Goal: Task Accomplishment & Management: Manage account settings

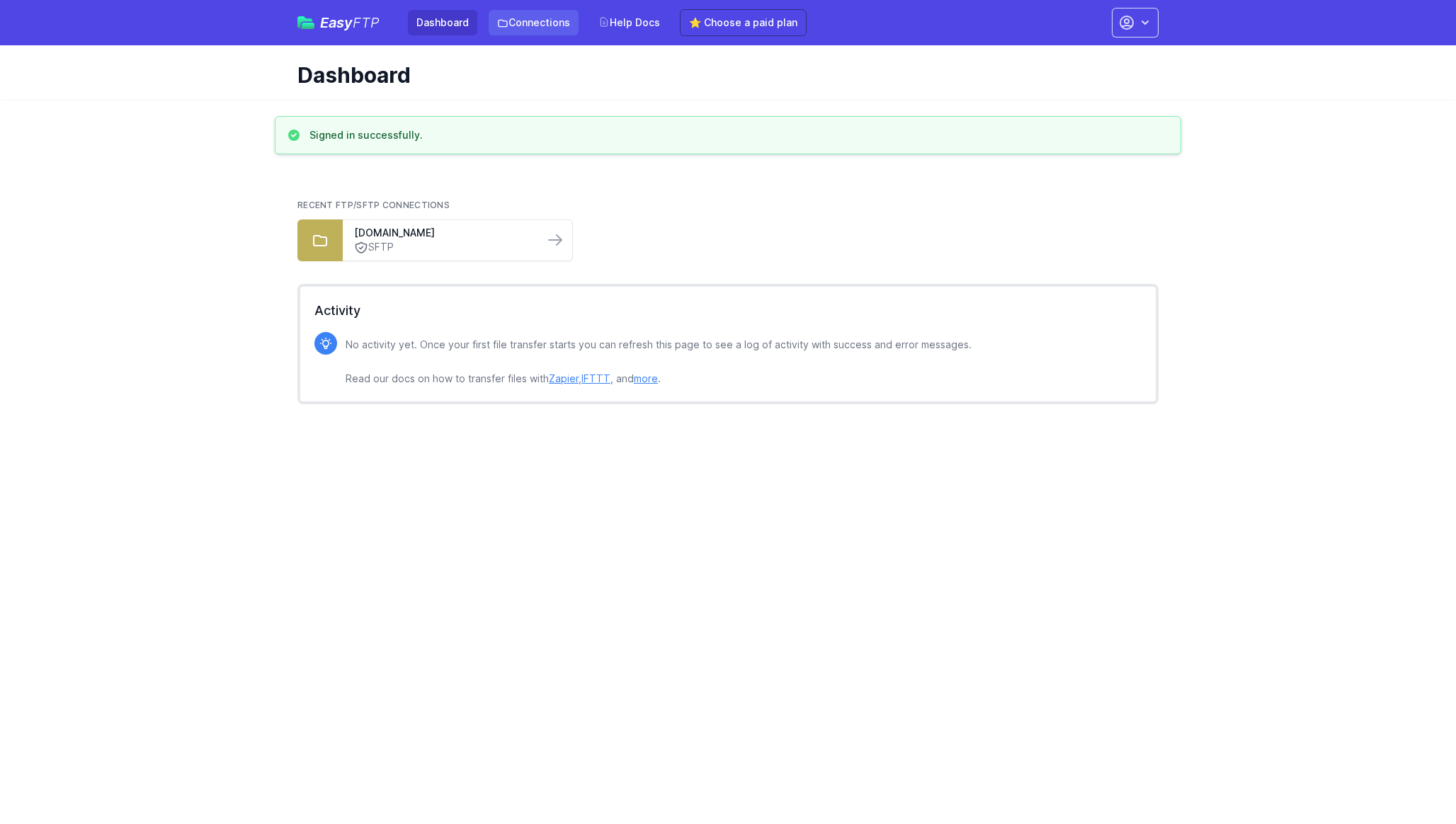
click at [526, 28] on link "Connections" at bounding box center [533, 22] width 90 height 25
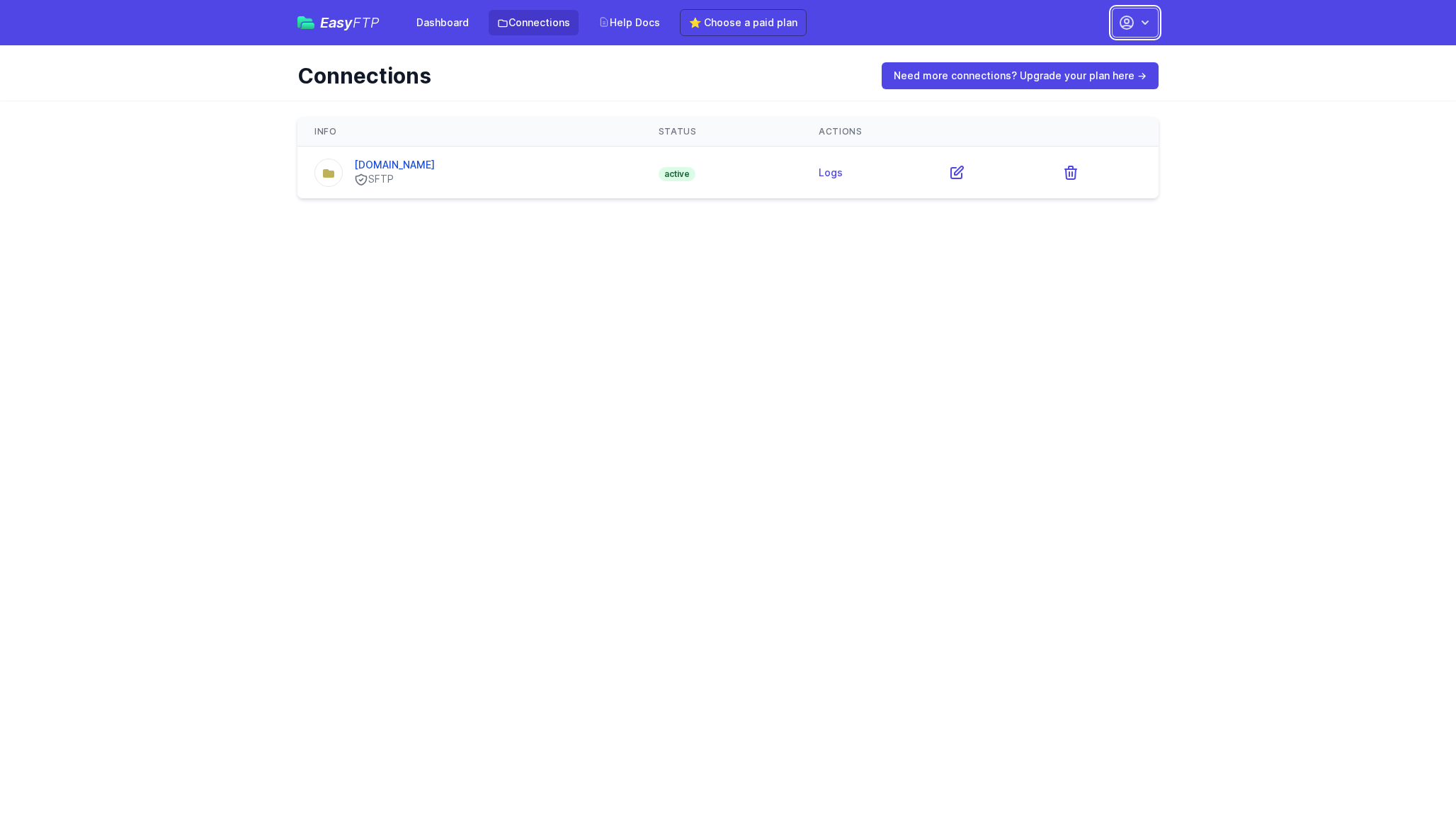
click at [1139, 30] on button "button" at bounding box center [1135, 22] width 47 height 30
click at [1075, 64] on link "Account Settings" at bounding box center [1090, 58] width 136 height 25
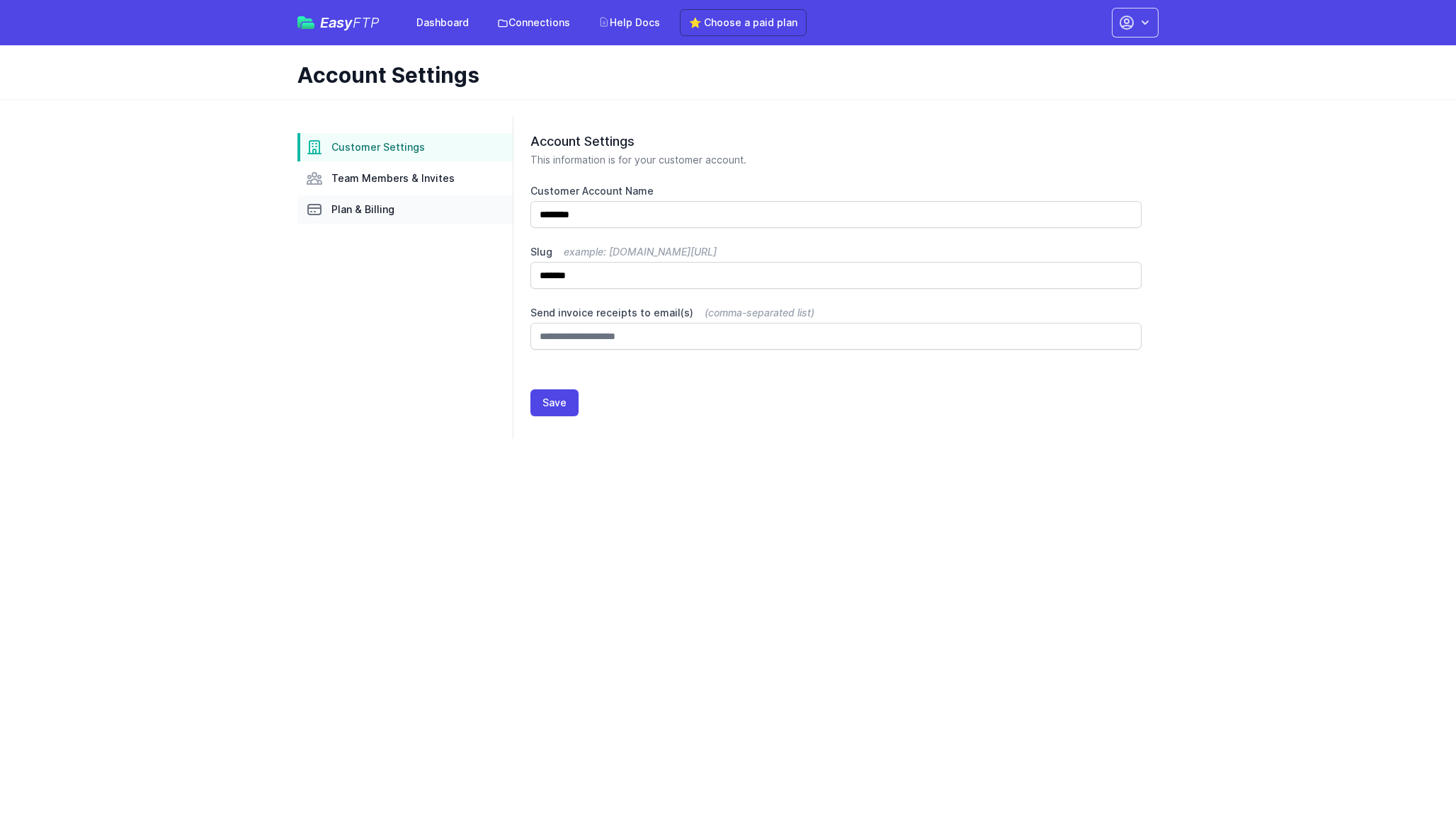
click at [346, 204] on span "Plan & Billing" at bounding box center [363, 209] width 63 height 14
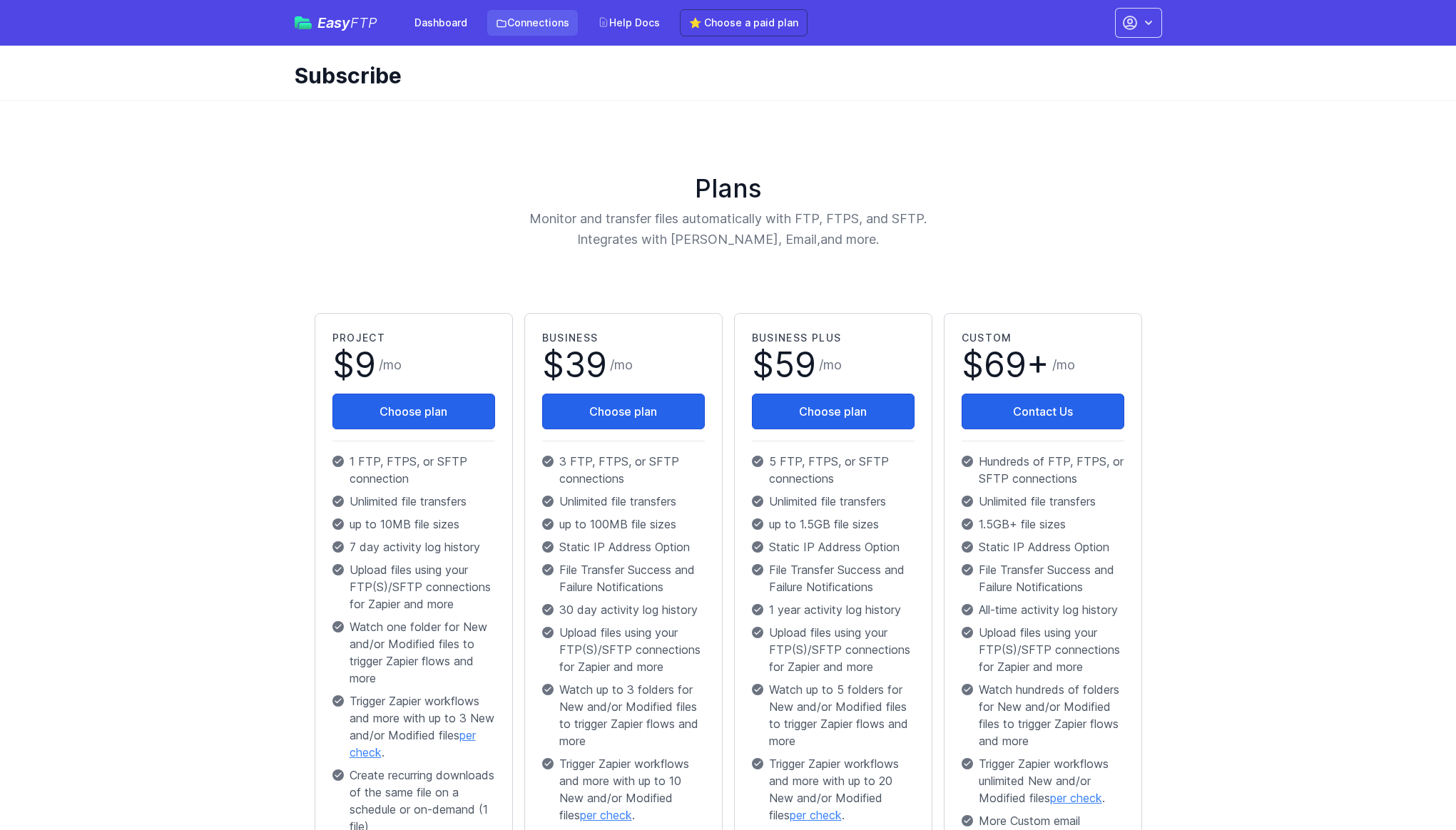
click at [530, 29] on link "Connections" at bounding box center [532, 22] width 91 height 26
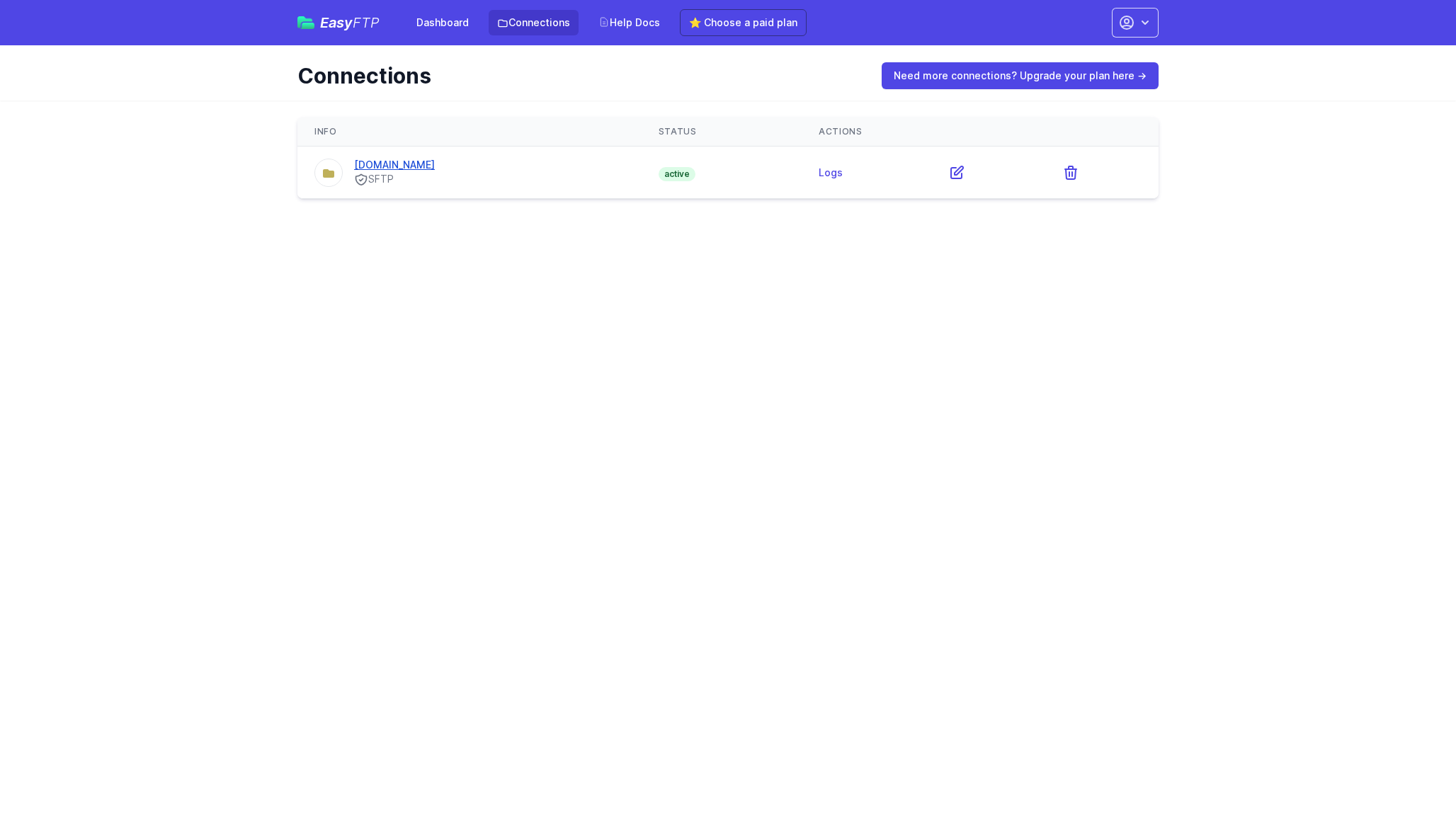
click at [383, 161] on link "ftp.kaleiomag.de" at bounding box center [394, 165] width 81 height 12
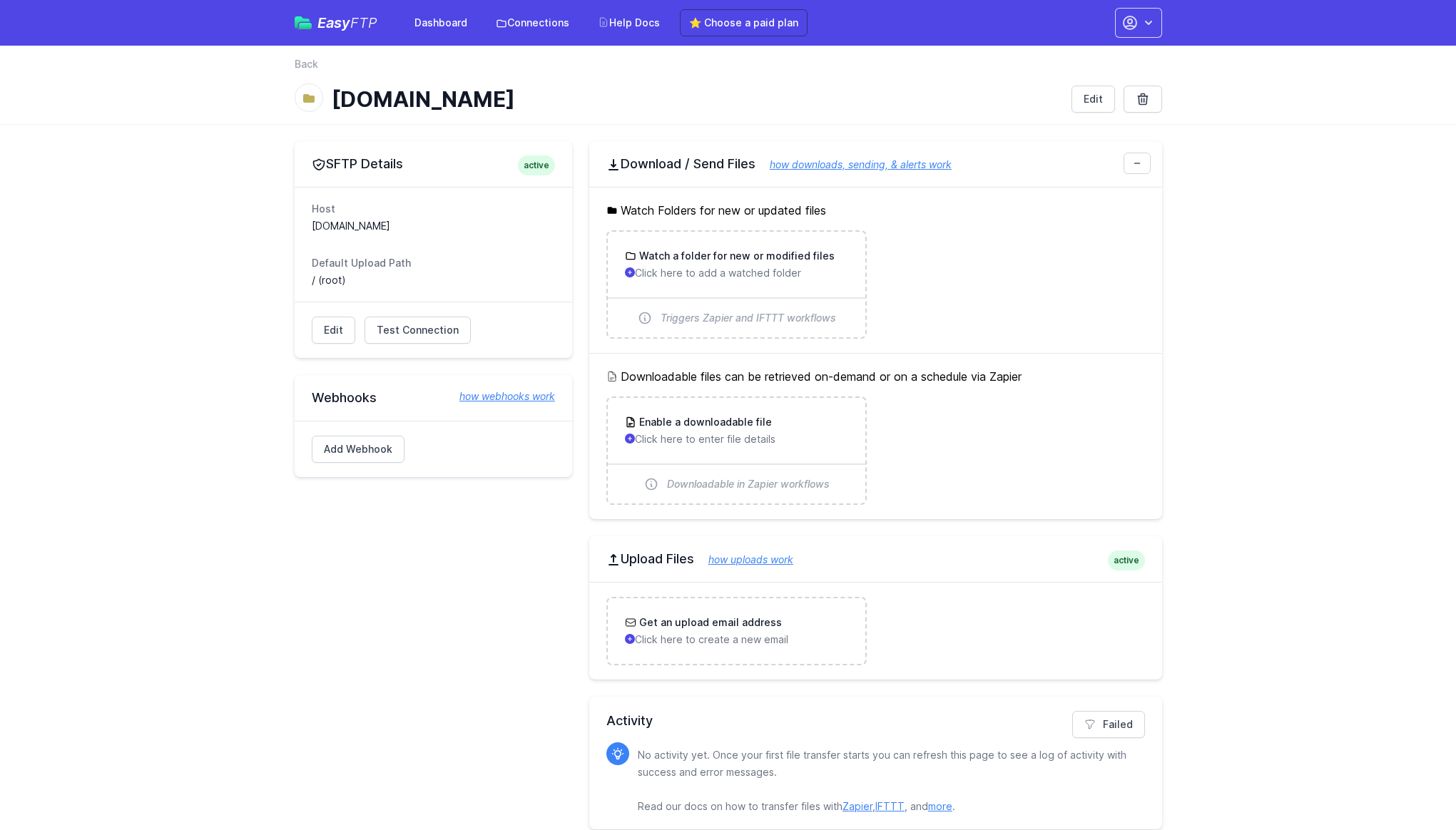
scroll to position [16, 0]
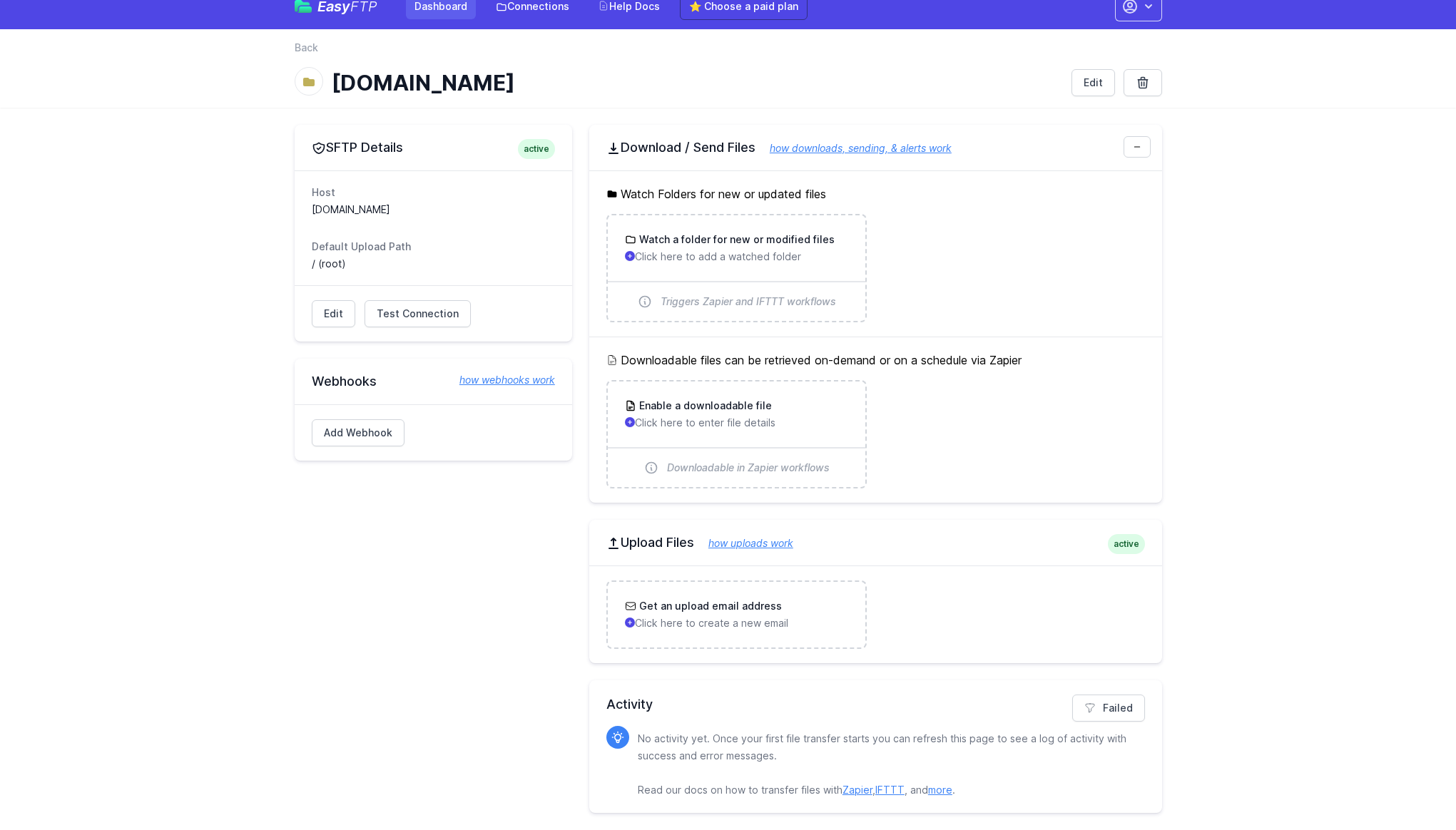
click at [428, 16] on link "Dashboard" at bounding box center [441, 6] width 70 height 26
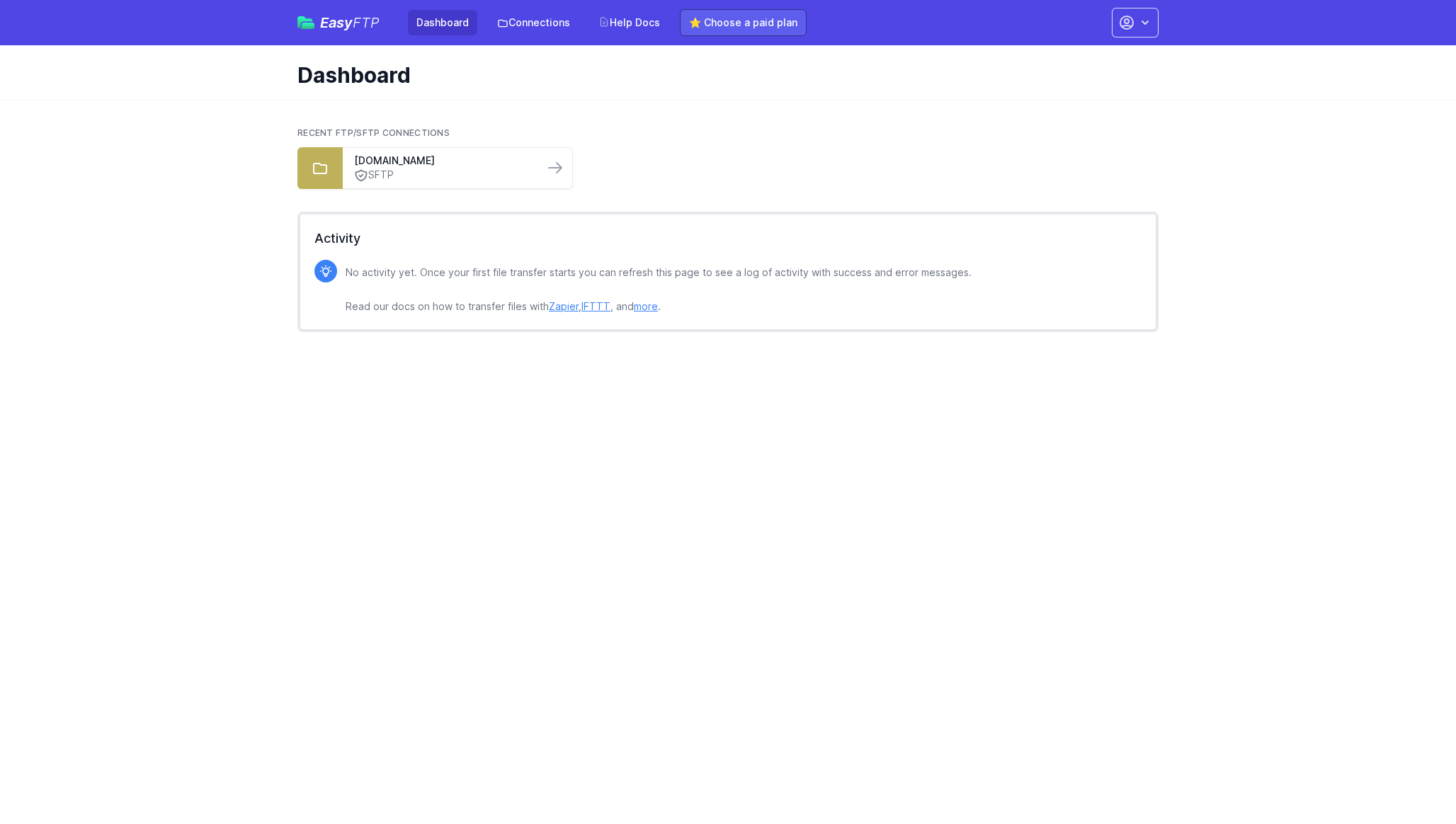
click at [760, 28] on link "⭐ Choose a paid plan" at bounding box center [743, 22] width 127 height 27
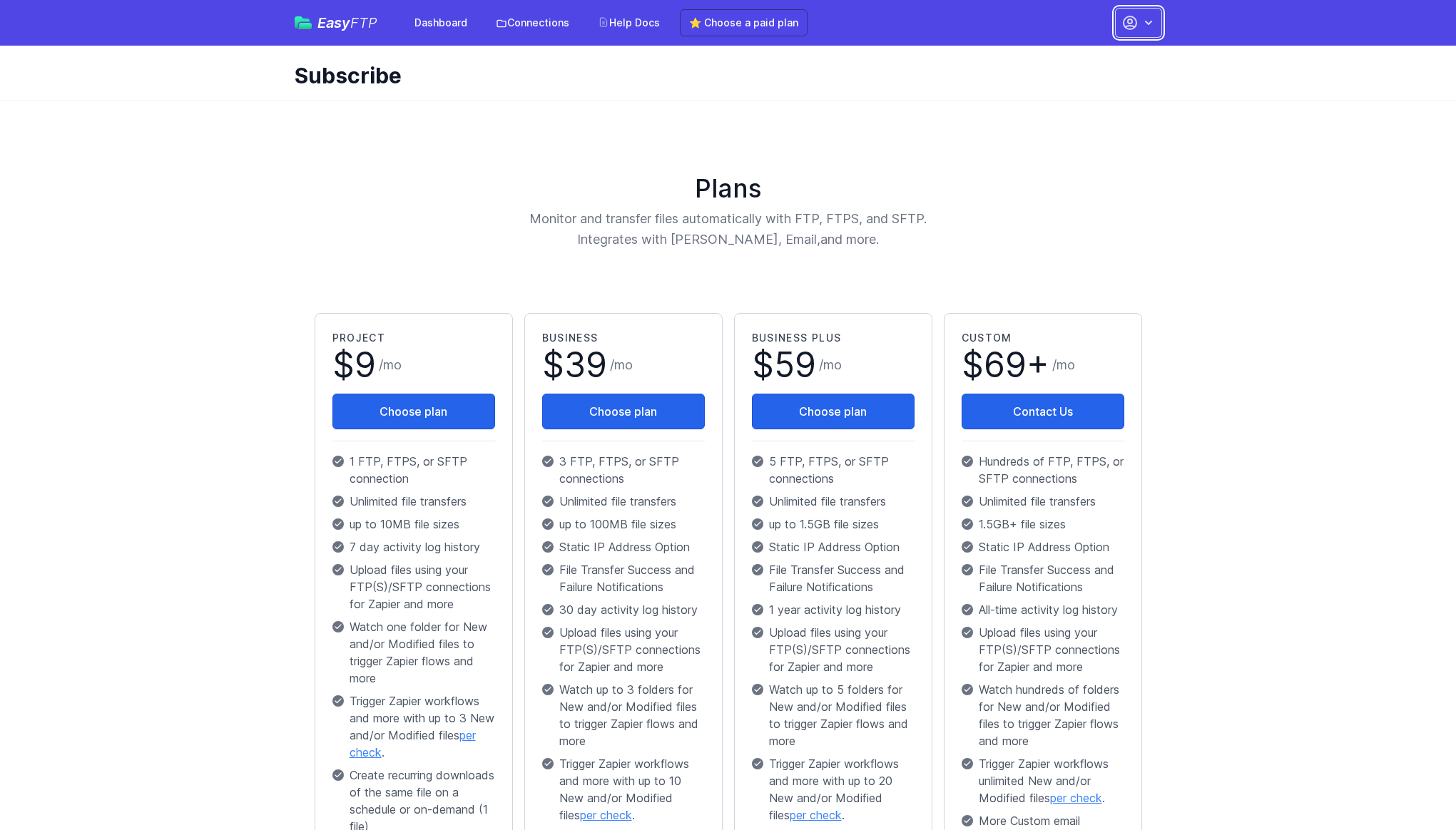
click at [1127, 28] on icon "button" at bounding box center [1130, 22] width 13 height 13
click at [1049, 157] on link "Sign out" at bounding box center [1093, 161] width 137 height 26
